Goal: Obtain resource: Download file/media

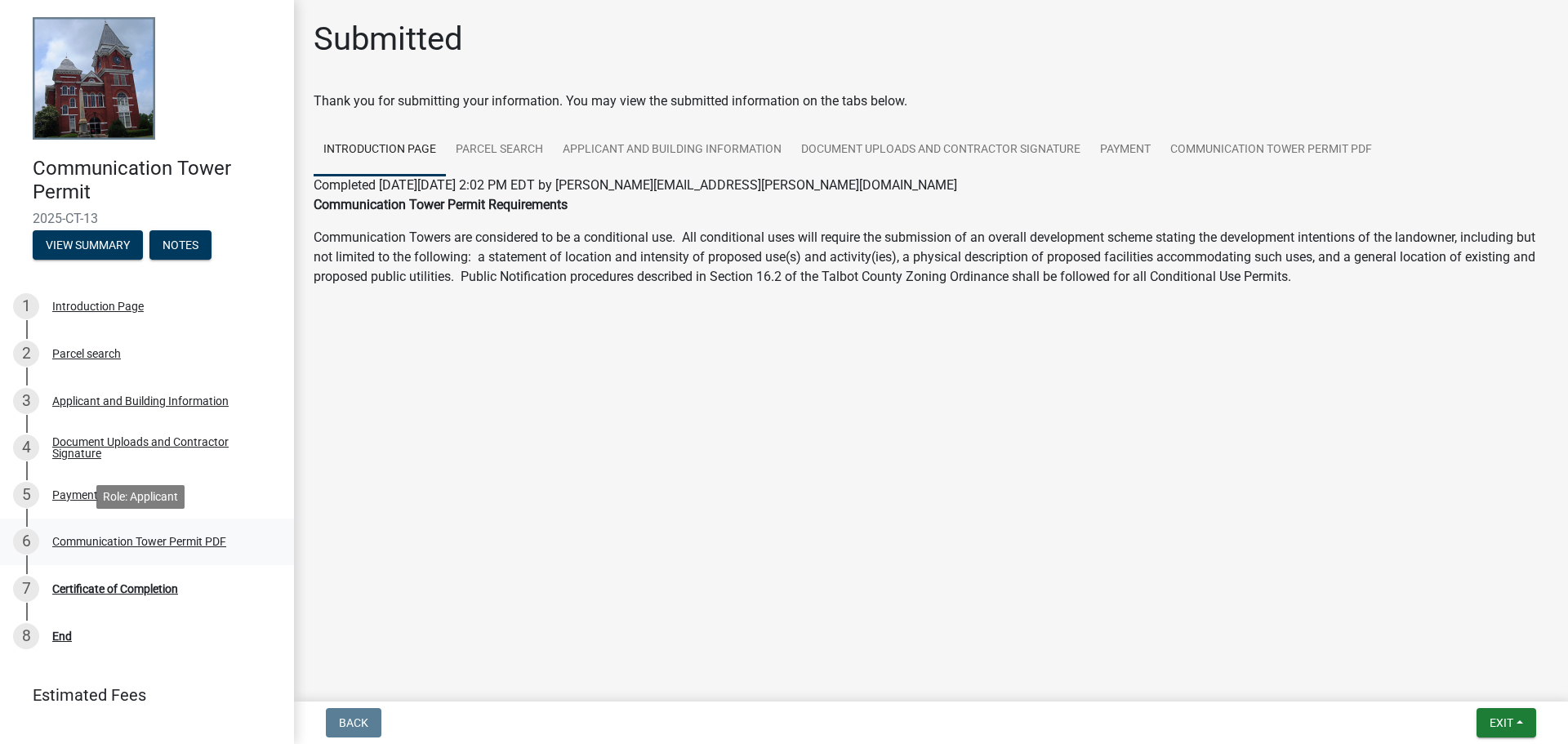
click at [141, 544] on div "Communication Tower Permit PDF" at bounding box center [139, 541] width 174 height 12
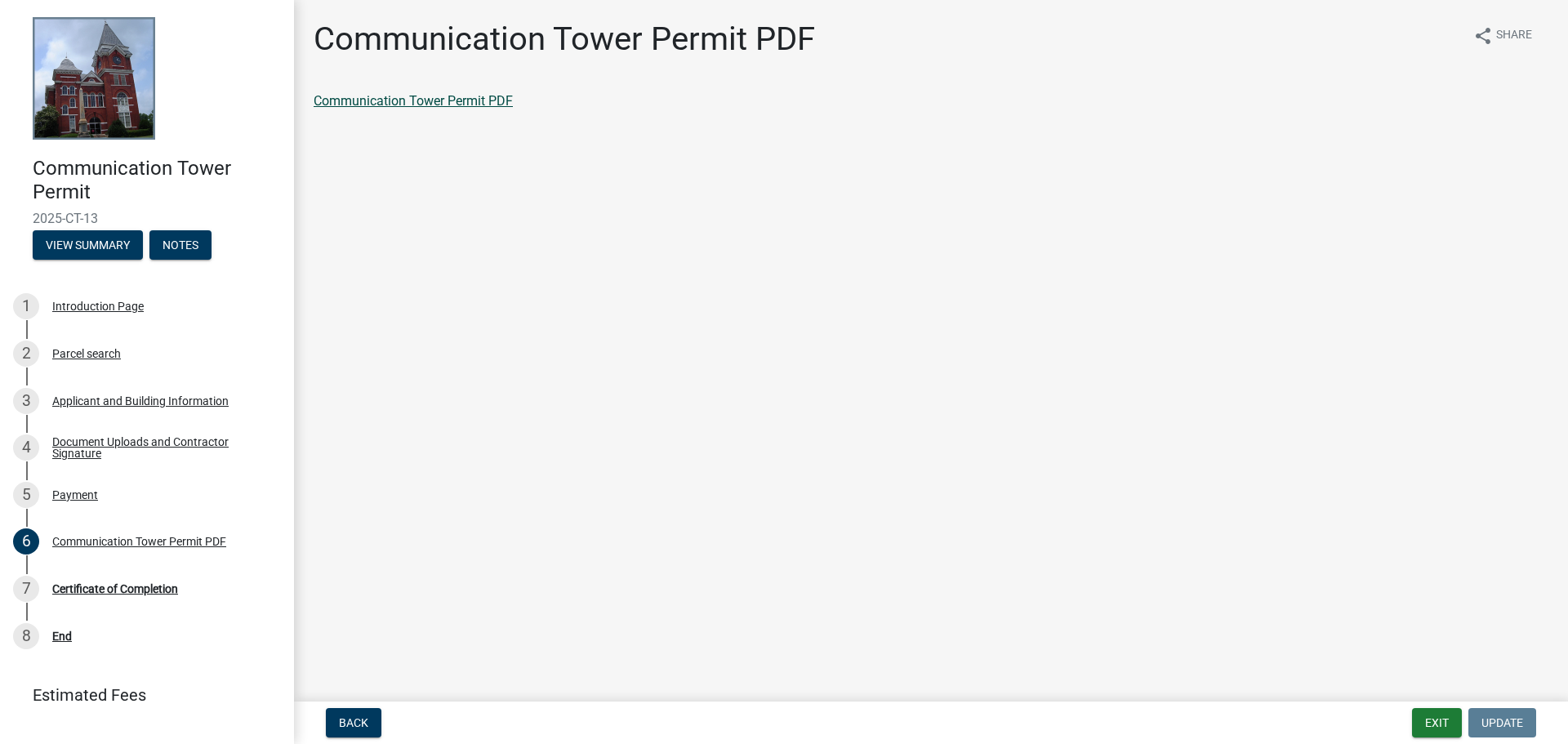
click at [414, 98] on link "Communication Tower Permit PDF" at bounding box center [413, 100] width 199 height 15
click at [85, 236] on button "View Summary" at bounding box center [88, 245] width 110 height 29
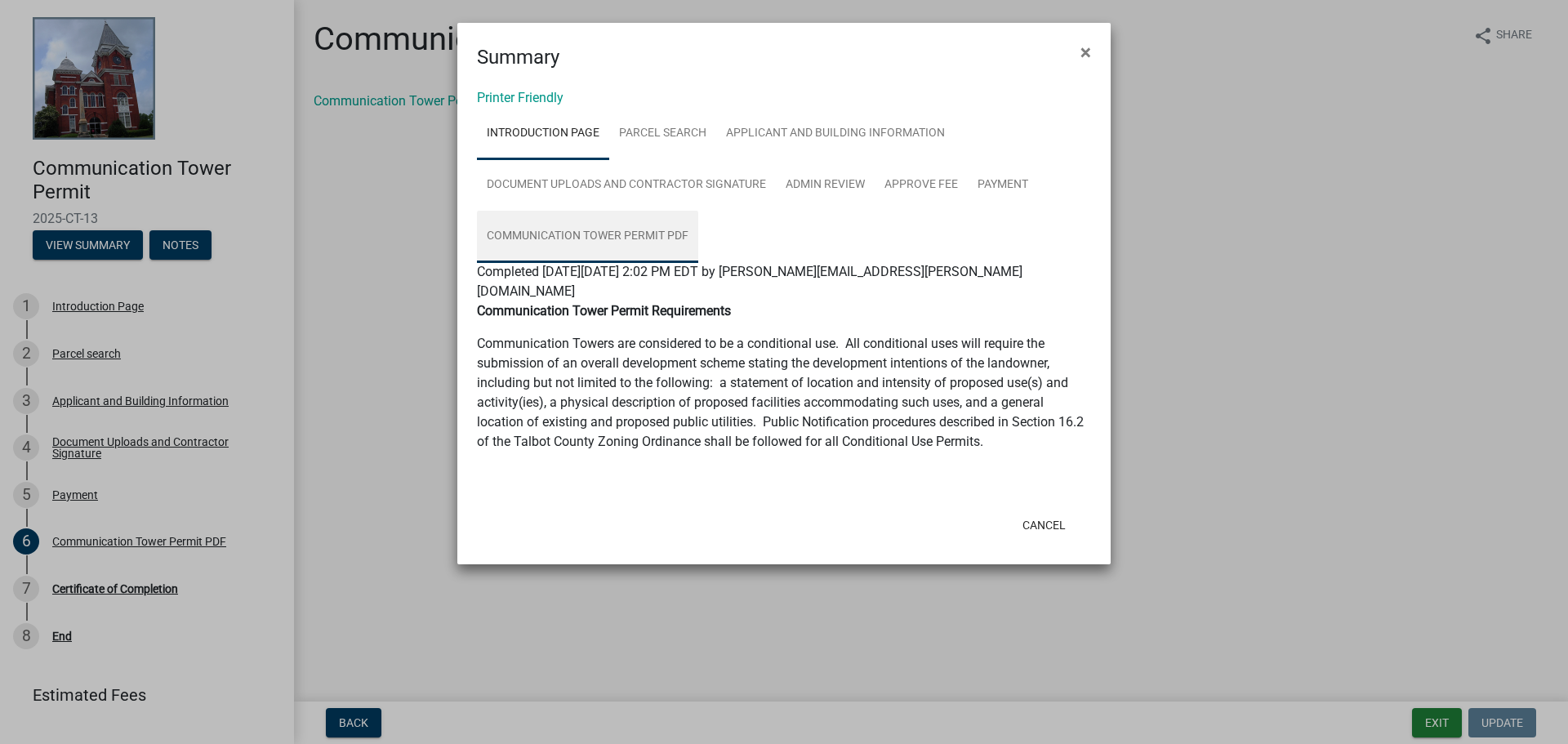
click at [562, 227] on link "Communication Tower Permit PDF" at bounding box center [588, 237] width 222 height 53
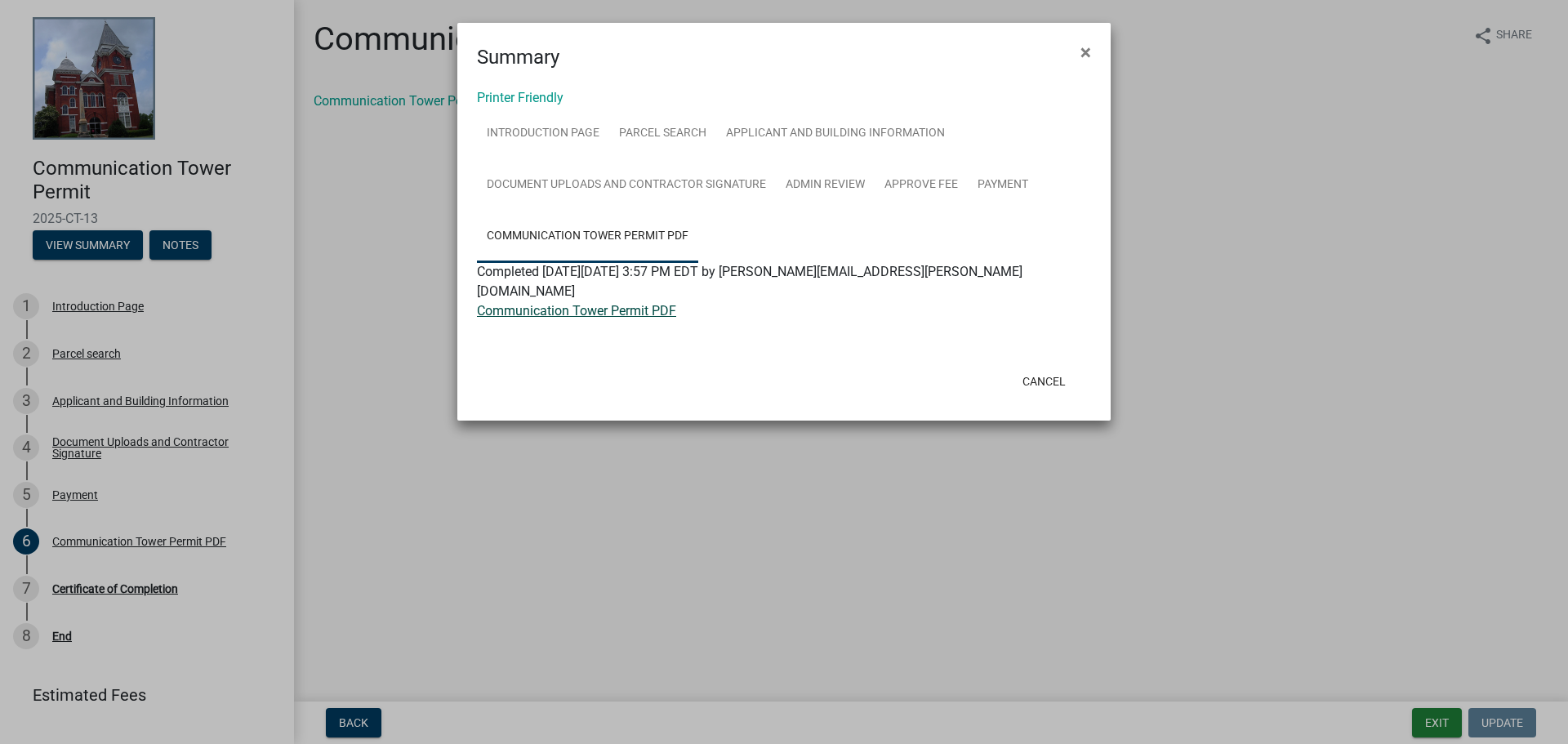
click at [551, 303] on link "Communication Tower Permit PDF" at bounding box center [576, 310] width 199 height 15
click at [1052, 370] on button "Cancel" at bounding box center [1044, 381] width 70 height 29
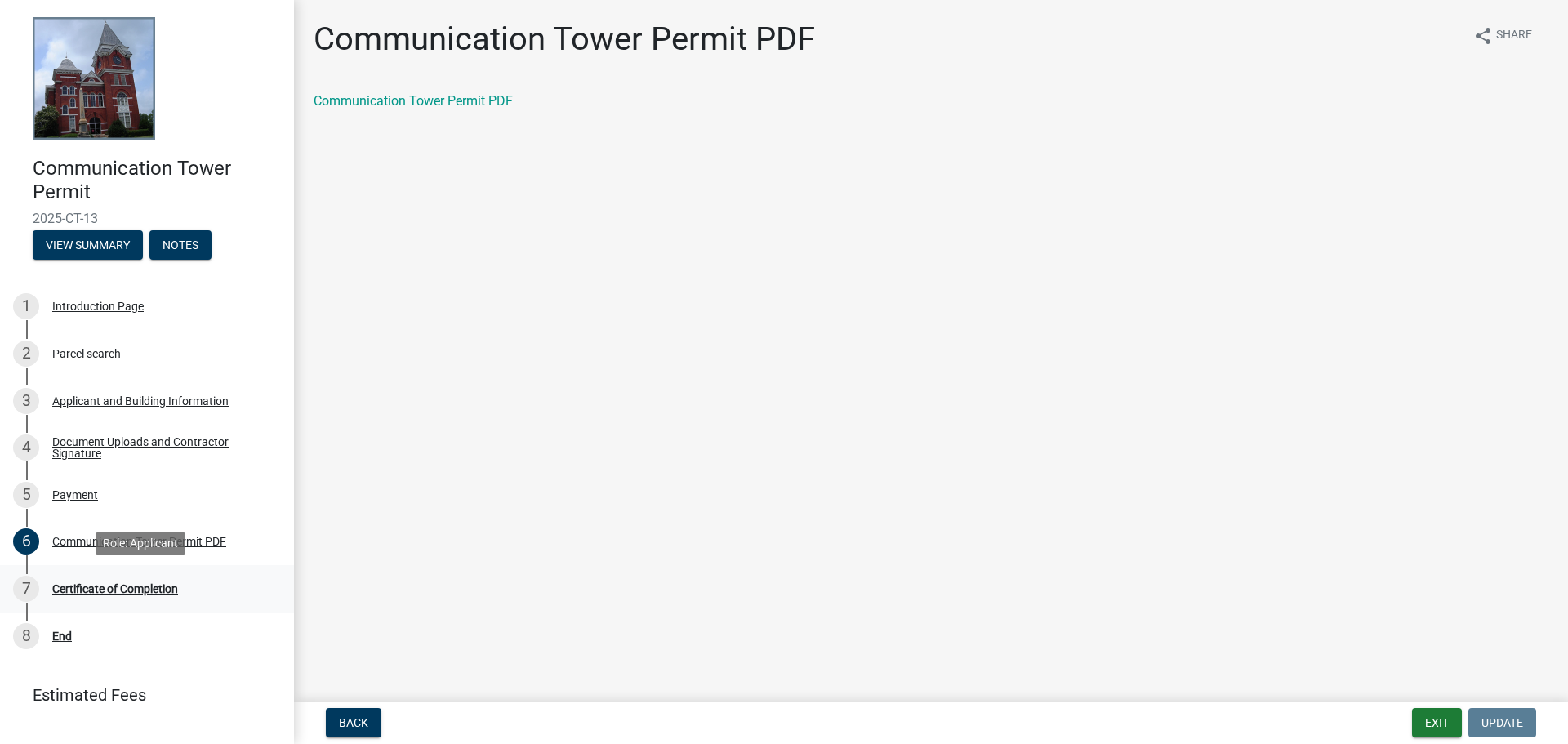
click at [109, 593] on div "Certificate of Completion" at bounding box center [115, 589] width 126 height 12
click at [115, 591] on div "Certificate of Completion" at bounding box center [115, 589] width 126 height 12
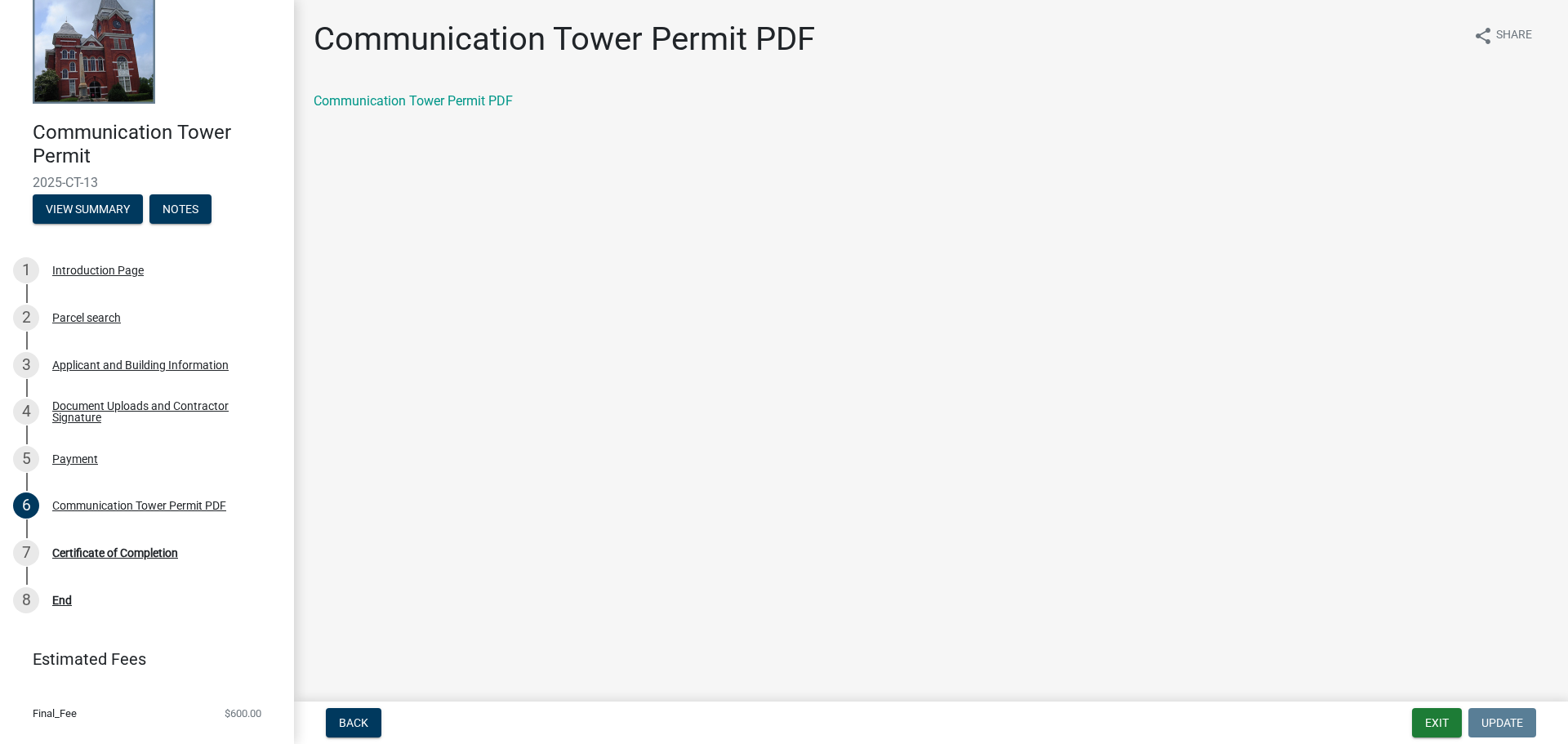
scroll to position [67, 0]
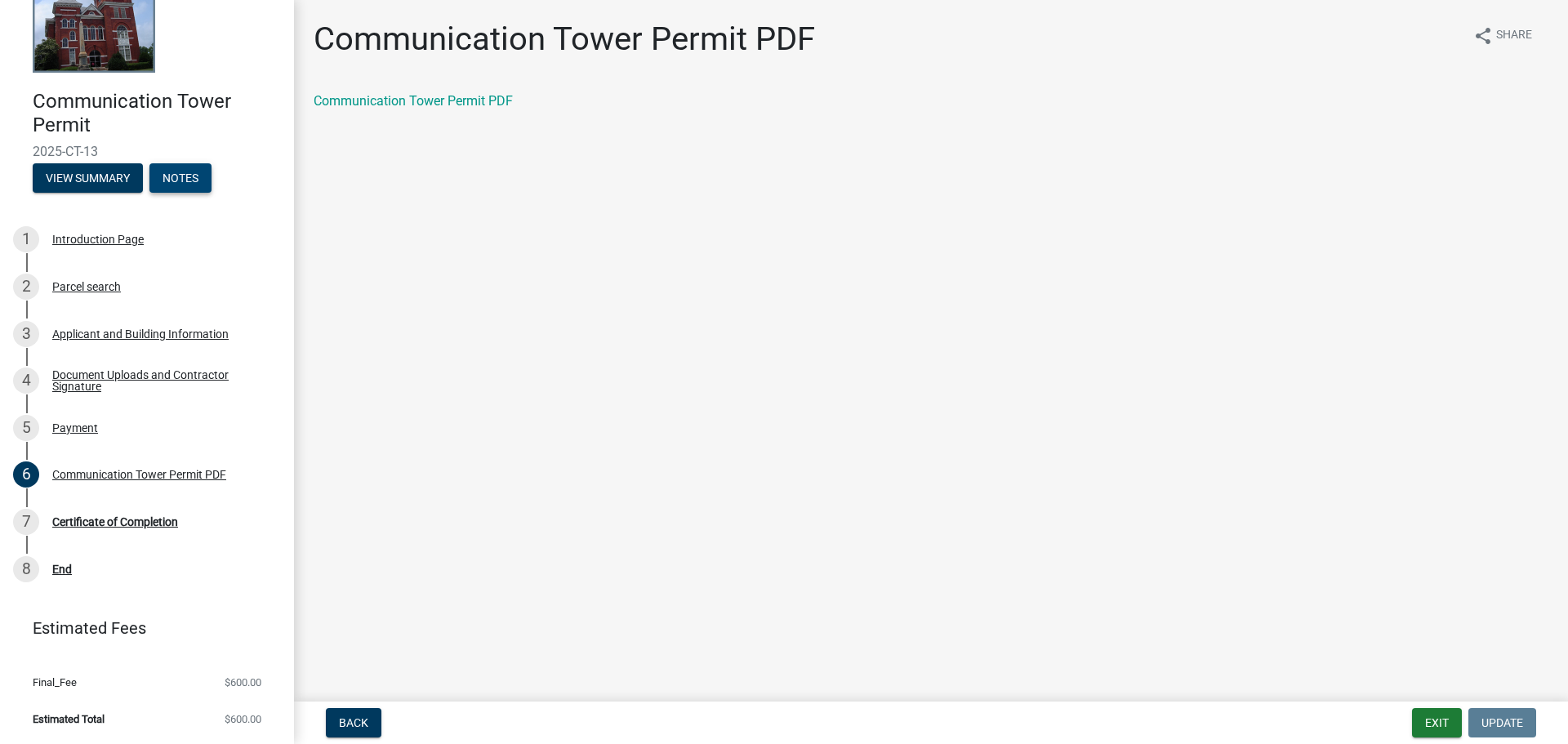
click at [184, 180] on button "Notes" at bounding box center [180, 178] width 62 height 29
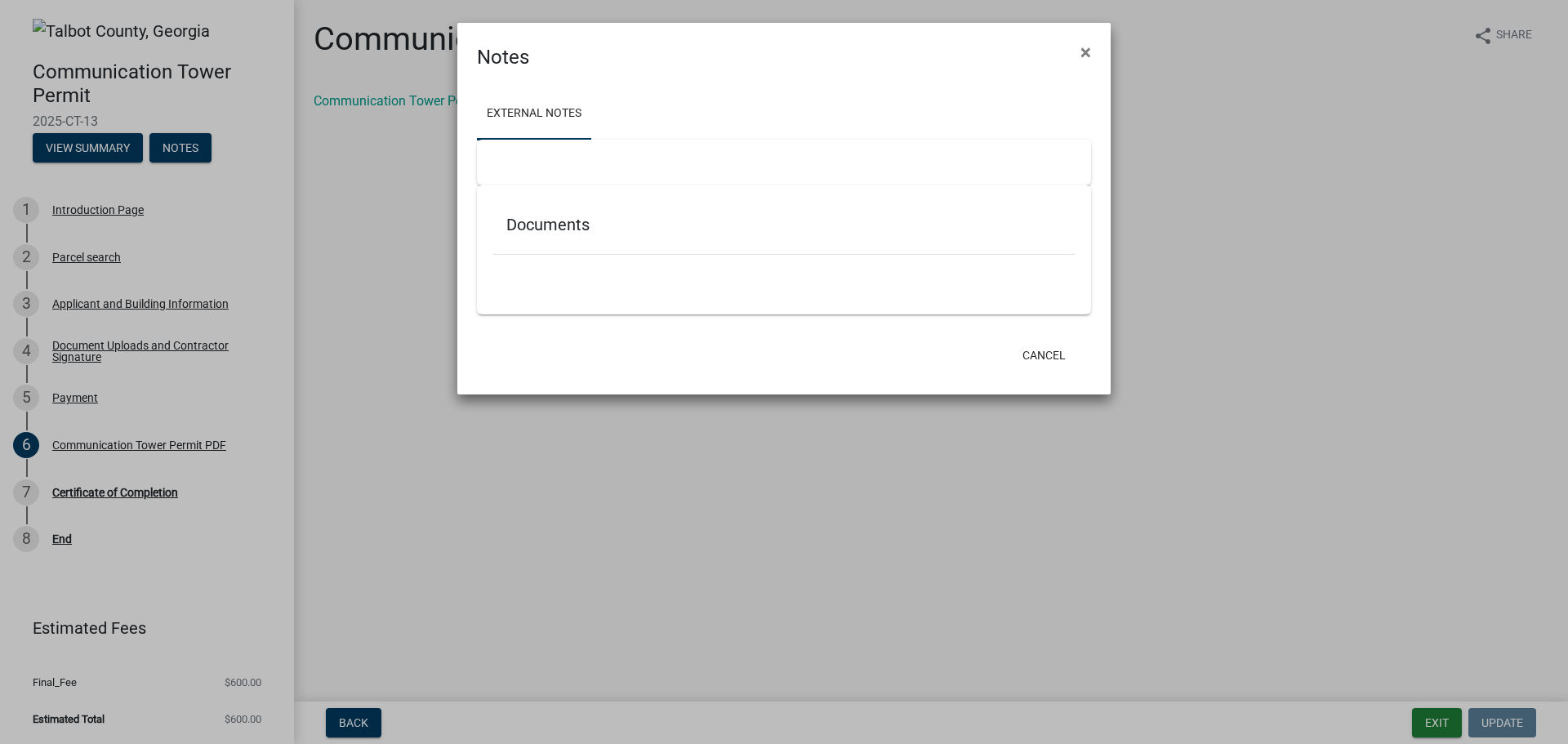
scroll to position [0, 0]
click at [1087, 49] on span "×" at bounding box center [1086, 53] width 11 height 23
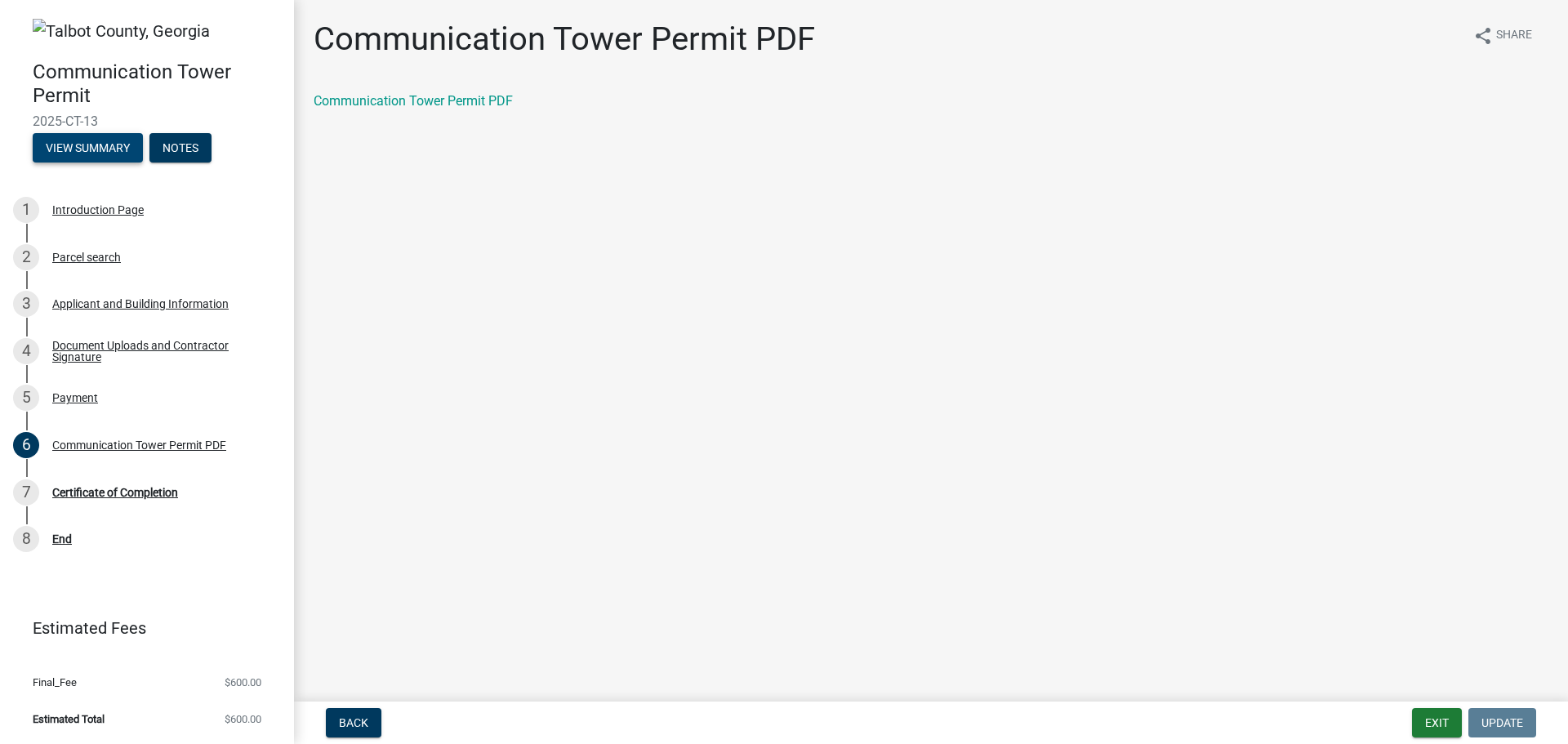
click at [95, 147] on button "View Summary" at bounding box center [88, 147] width 110 height 29
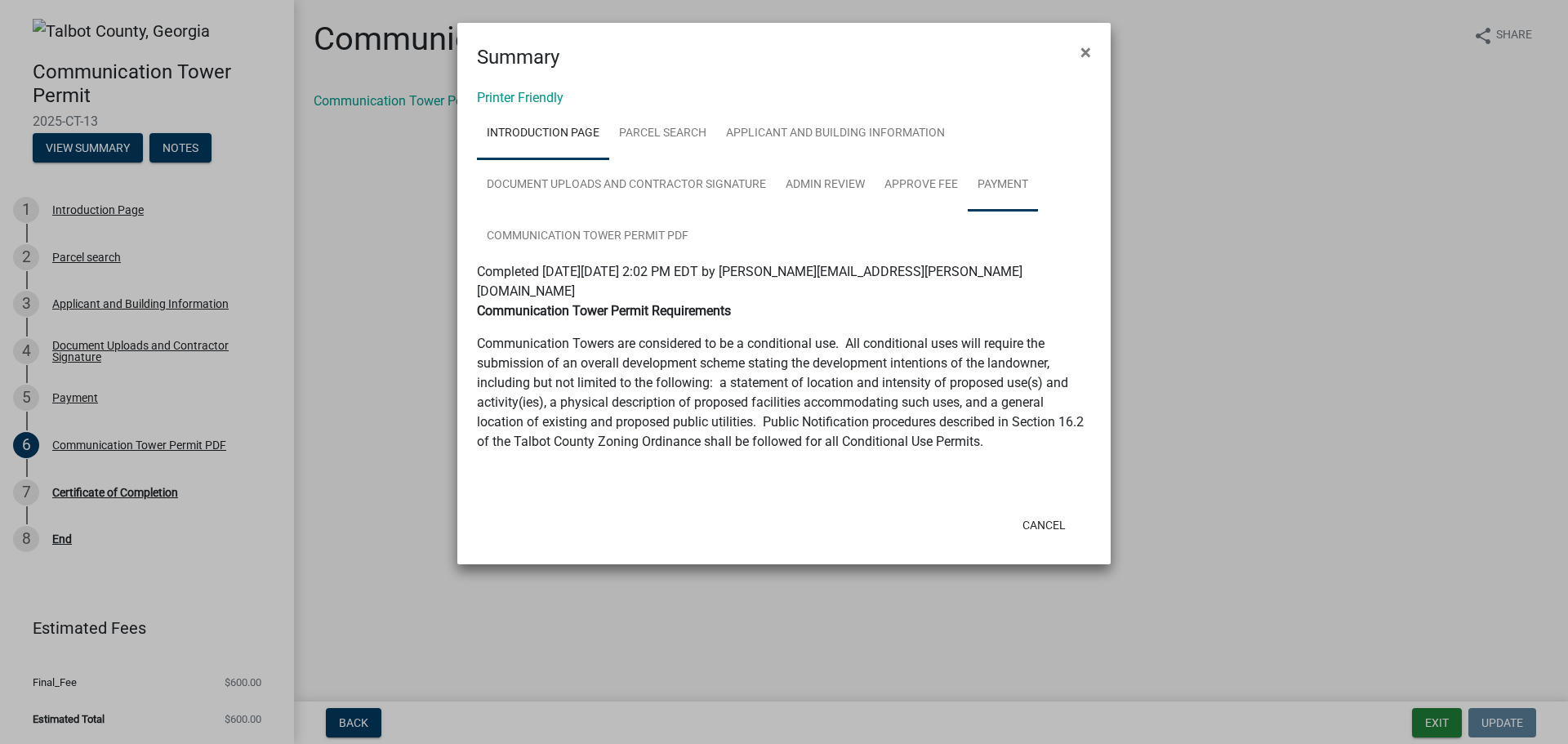
click at [991, 182] on link "Payment" at bounding box center [1002, 185] width 71 height 53
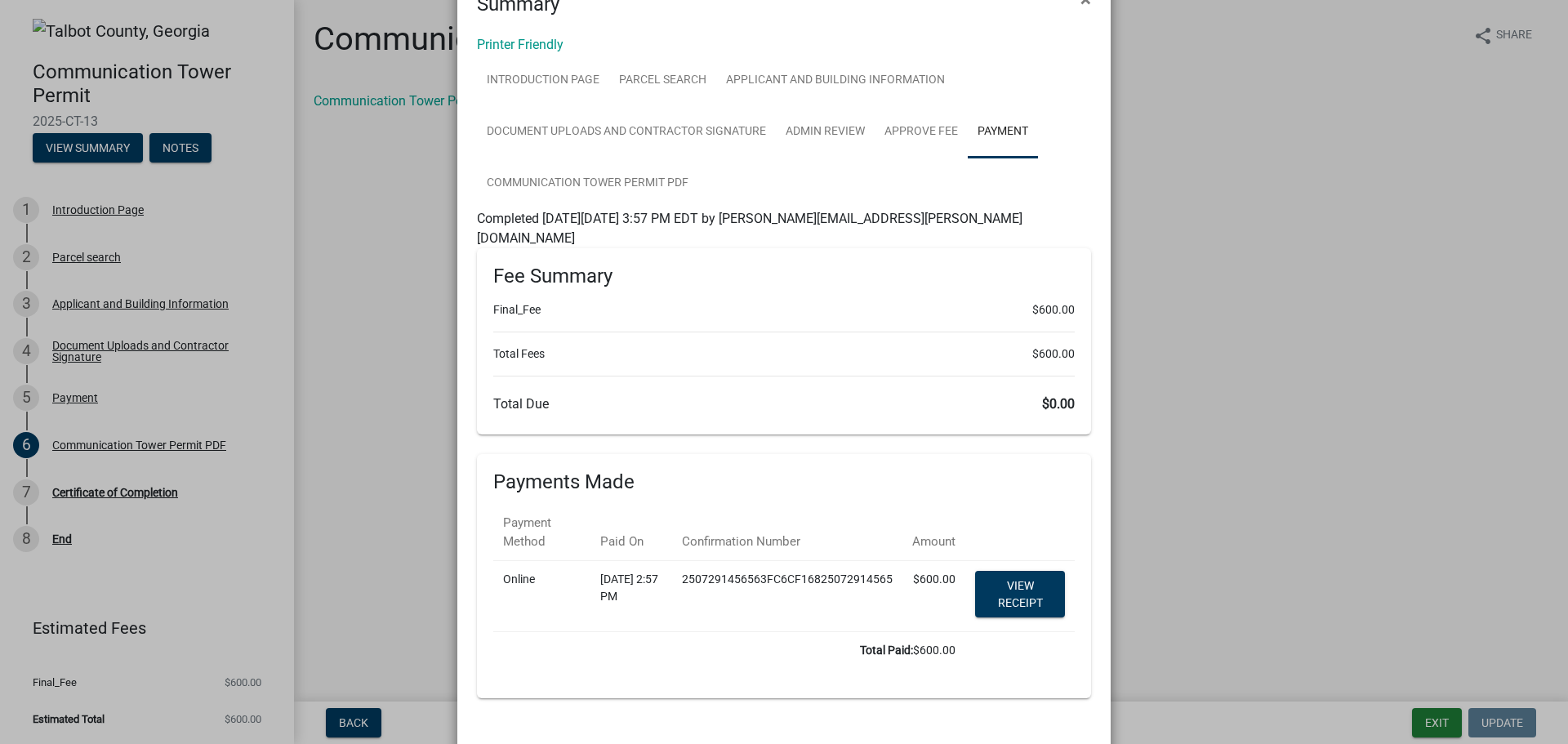
scroll to position [110, 0]
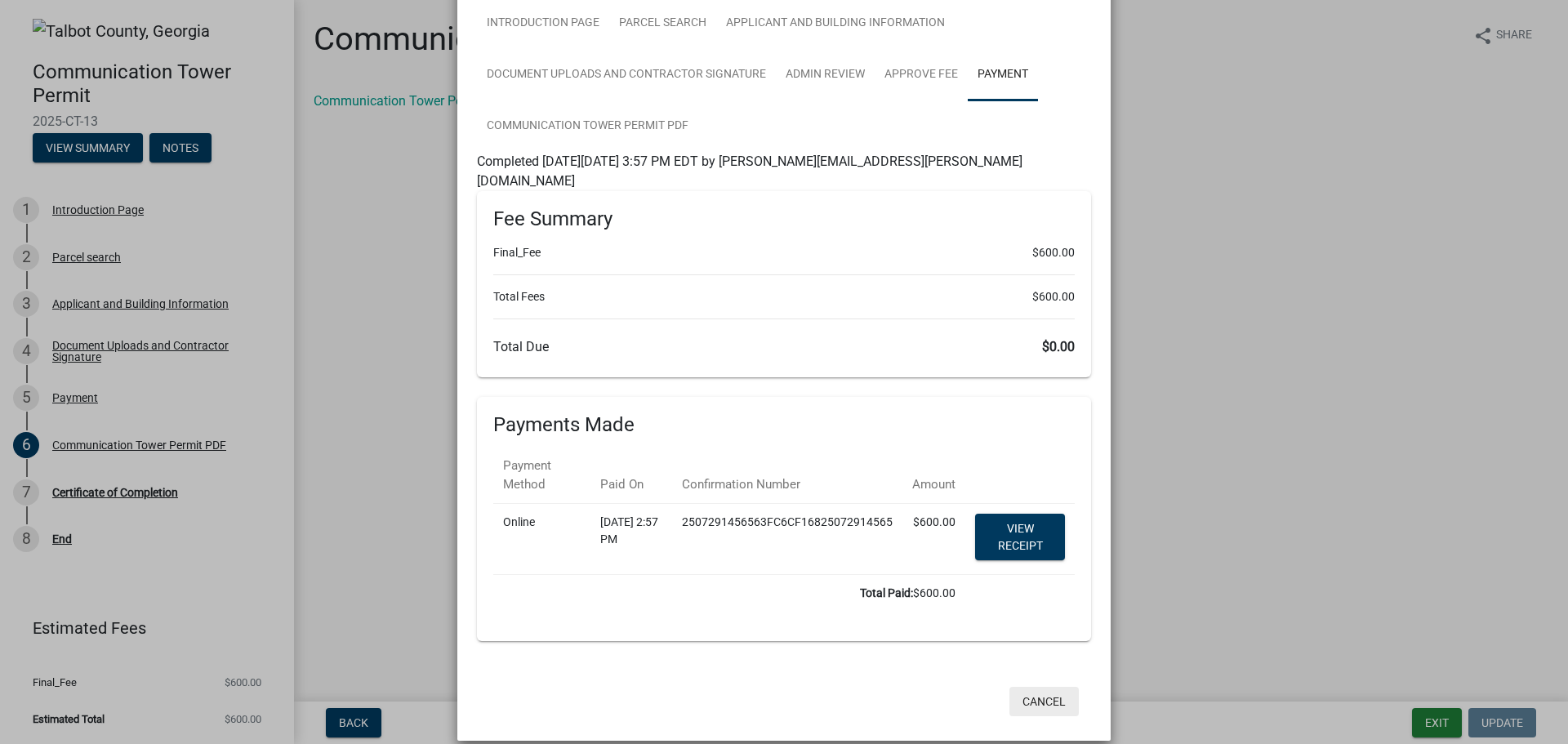
click at [1025, 687] on button "Cancel" at bounding box center [1044, 701] width 70 height 29
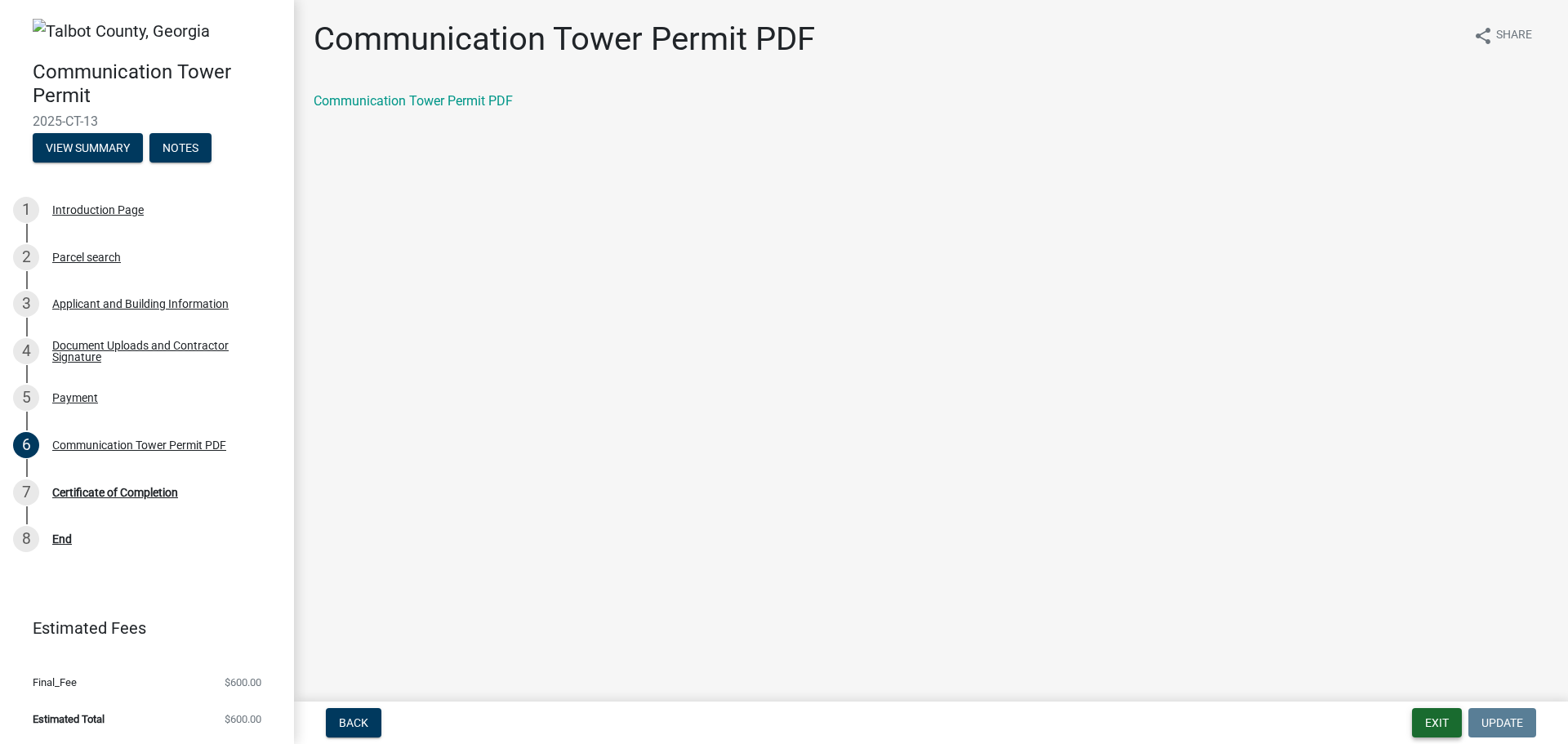
click at [1437, 723] on button "Exit" at bounding box center [1438, 723] width 50 height 29
